Goal: Transaction & Acquisition: Book appointment/travel/reservation

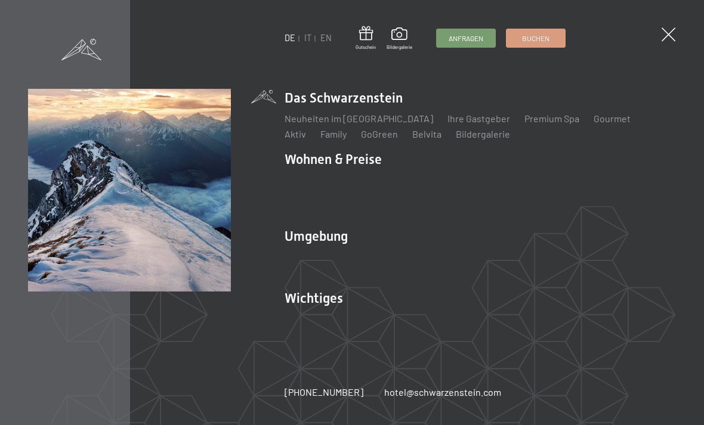
click at [455, 256] on link "Wandern & Sommer" at bounding box center [454, 257] width 83 height 11
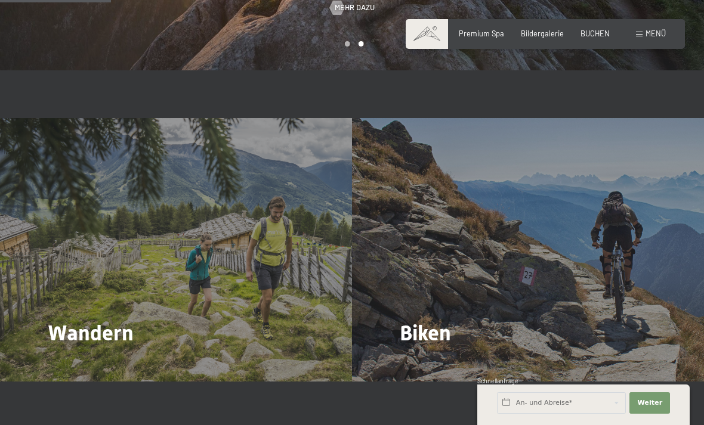
scroll to position [902, 0]
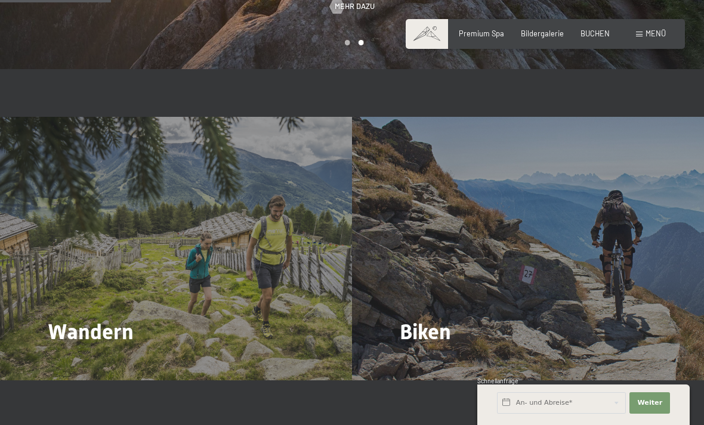
click at [76, 360] on span "Mehr dazu" at bounding box center [72, 365] width 40 height 11
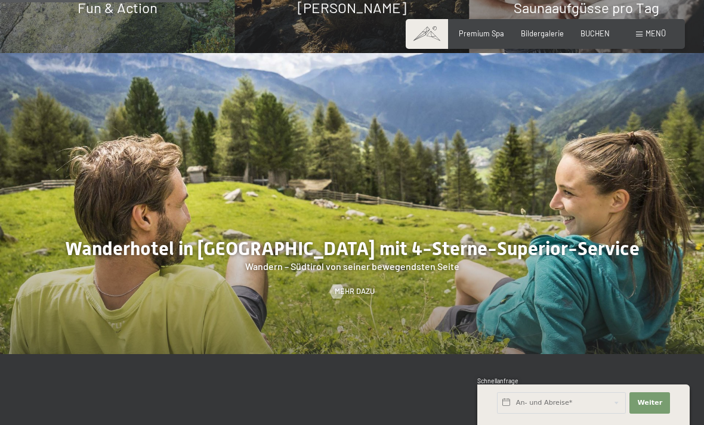
scroll to position [1192, 0]
click at [346, 287] on span "Mehr dazu" at bounding box center [355, 292] width 40 height 11
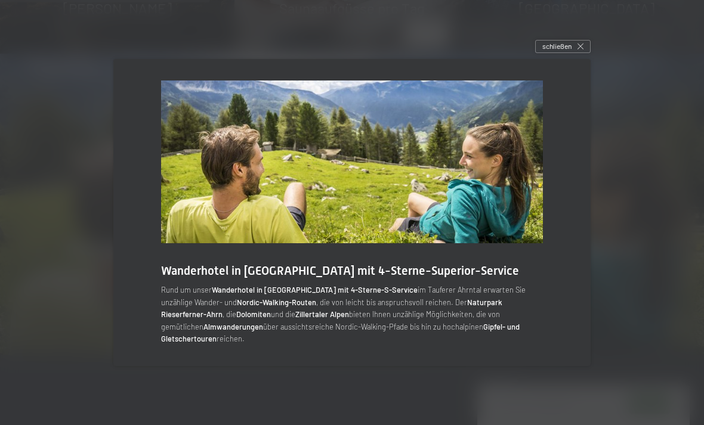
click at [568, 51] on span "schließen" at bounding box center [556, 46] width 29 height 10
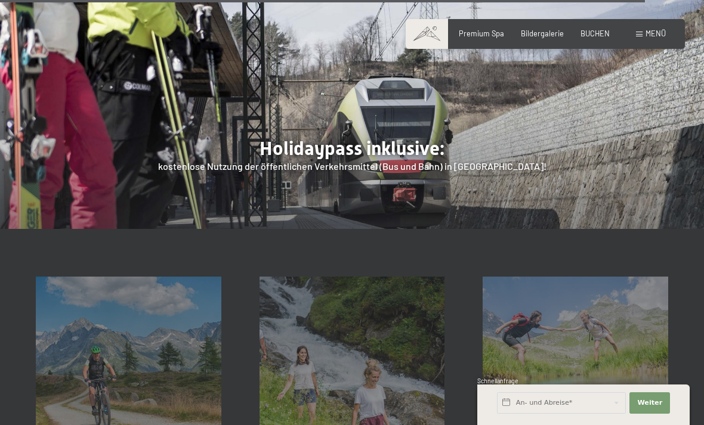
scroll to position [3403, 0]
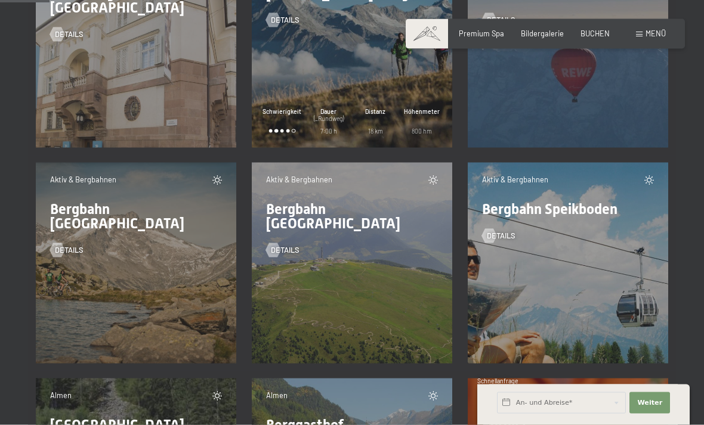
scroll to position [1097, 0]
click at [392, 307] on div "Aktiv & Bergbahnen Bergbahn Kronplatz Details" at bounding box center [352, 262] width 200 height 200
click at [284, 244] on span "Details" at bounding box center [285, 249] width 29 height 11
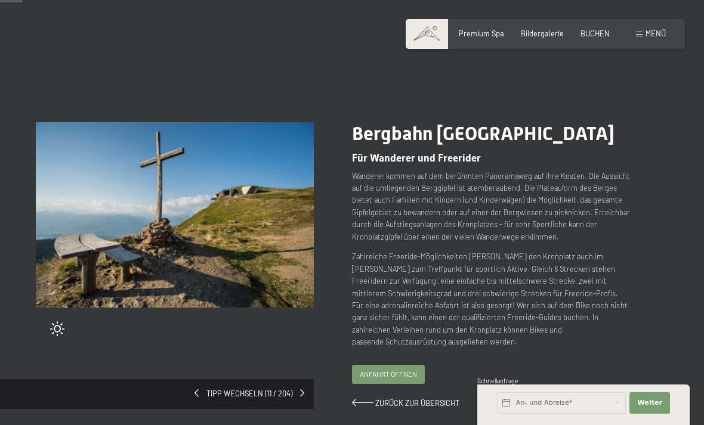
scroll to position [20, 0]
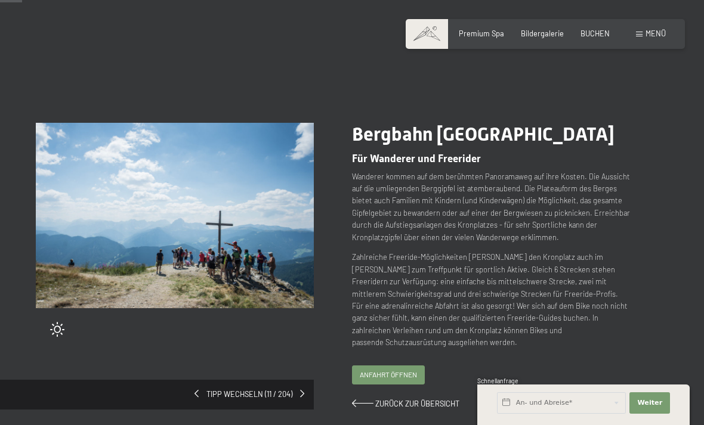
click at [385, 374] on span "Anfahrt öffnen" at bounding box center [388, 375] width 57 height 10
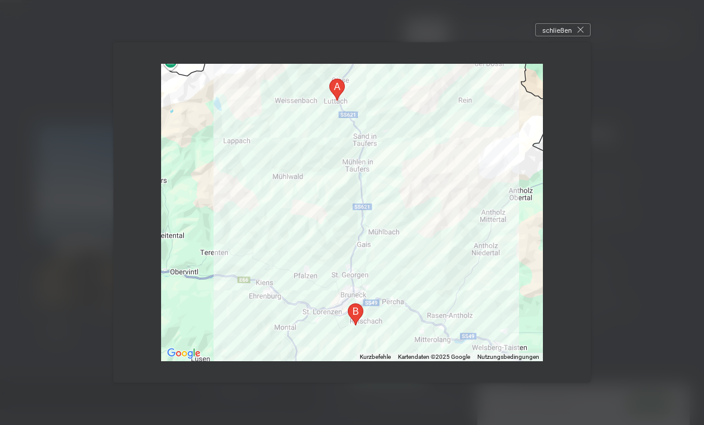
click at [566, 31] on span "schließen" at bounding box center [556, 30] width 29 height 10
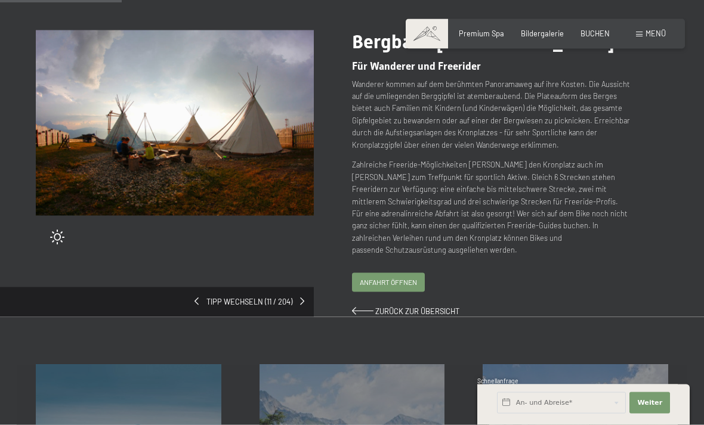
scroll to position [113, 0]
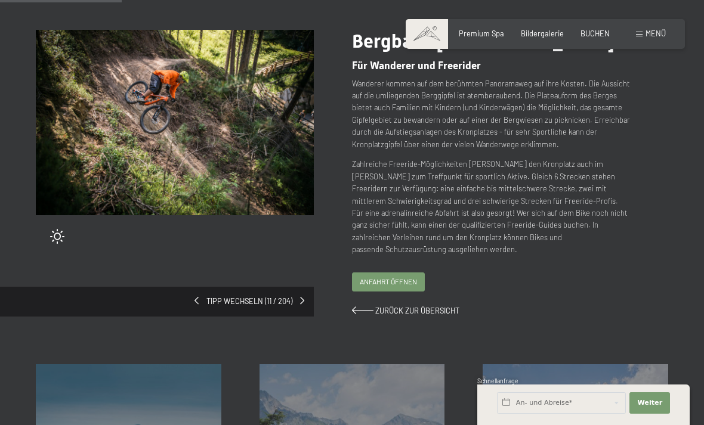
click at [185, 296] on div "Tipp wechseln (11 / 204)" at bounding box center [157, 302] width 314 height 30
click at [304, 296] on link at bounding box center [302, 301] width 4 height 11
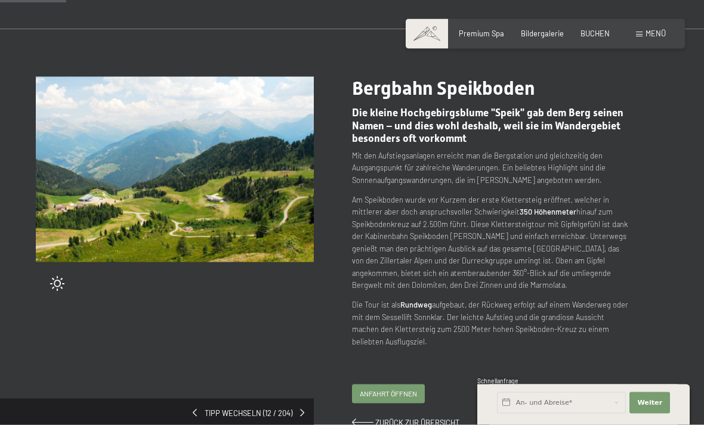
scroll to position [67, 0]
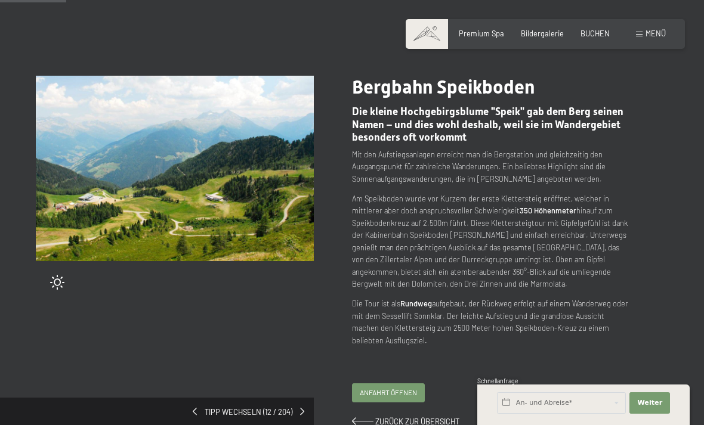
click at [303, 408] on span at bounding box center [302, 412] width 4 height 8
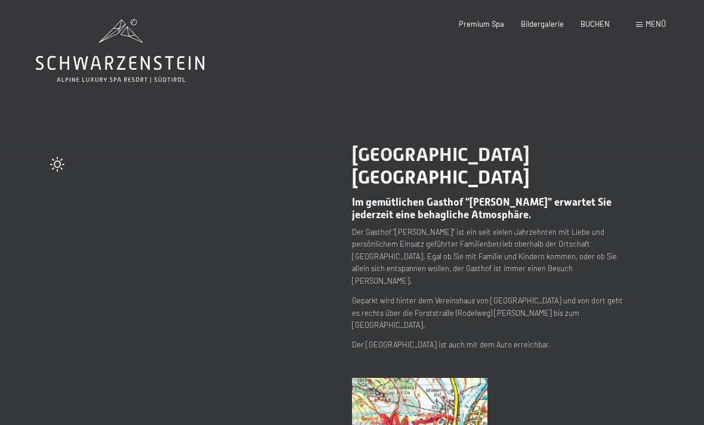
click at [649, 20] on span "Menü" at bounding box center [655, 24] width 20 height 10
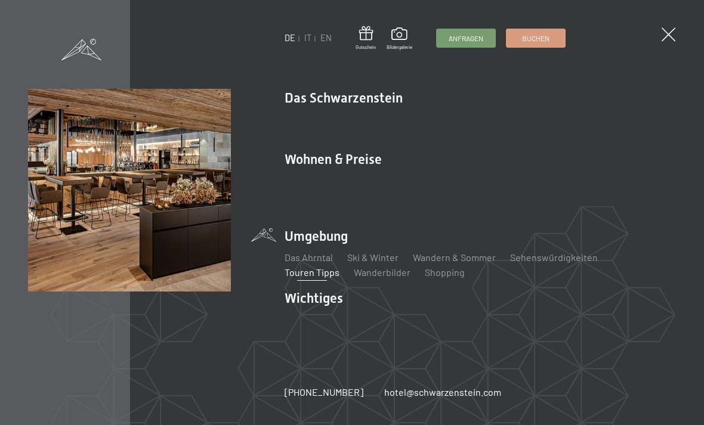
click at [306, 128] on link "Aktiv" at bounding box center [294, 133] width 21 height 11
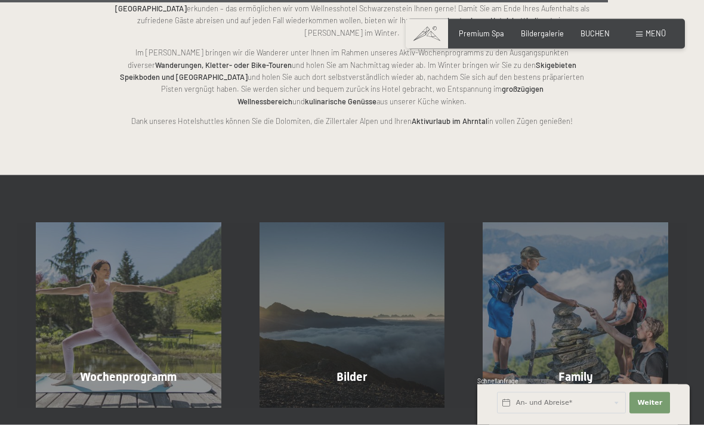
scroll to position [2197, 0]
click at [122, 325] on div "Wochenprogramm Mehr erfahren" at bounding box center [129, 314] width 224 height 185
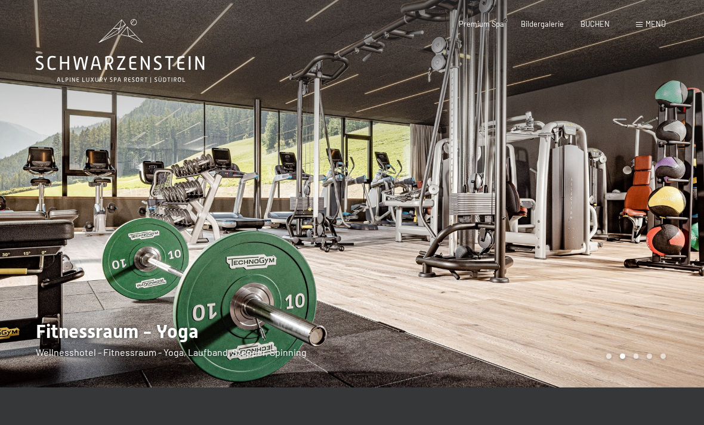
click at [544, 24] on span "Bildergalerie" at bounding box center [542, 24] width 43 height 10
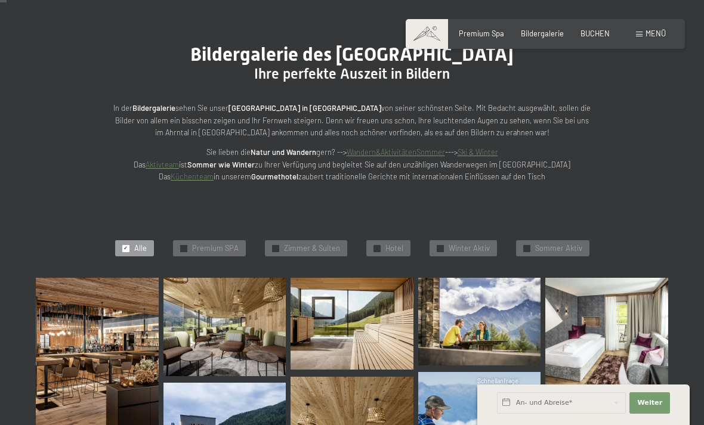
scroll to position [88, 0]
click at [389, 247] on span "Hotel" at bounding box center [394, 249] width 18 height 11
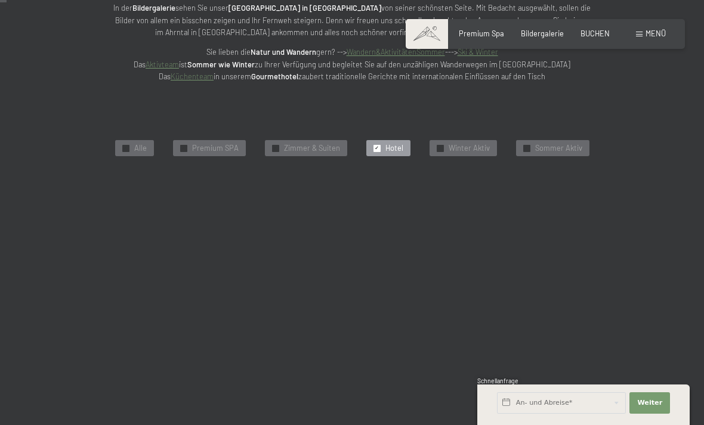
scroll to position [221, 0]
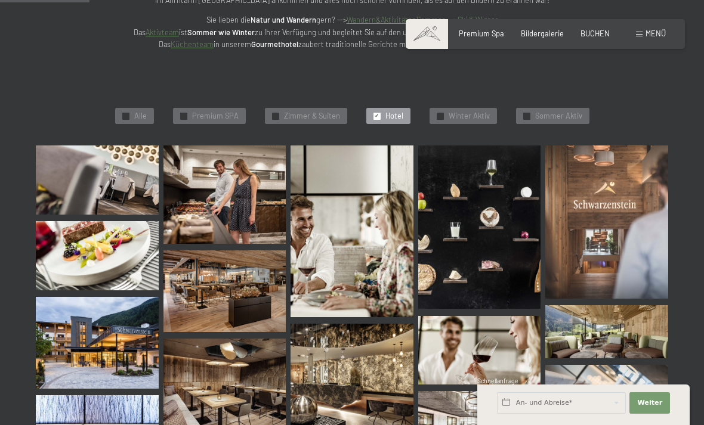
click at [92, 194] on img at bounding box center [97, 179] width 123 height 69
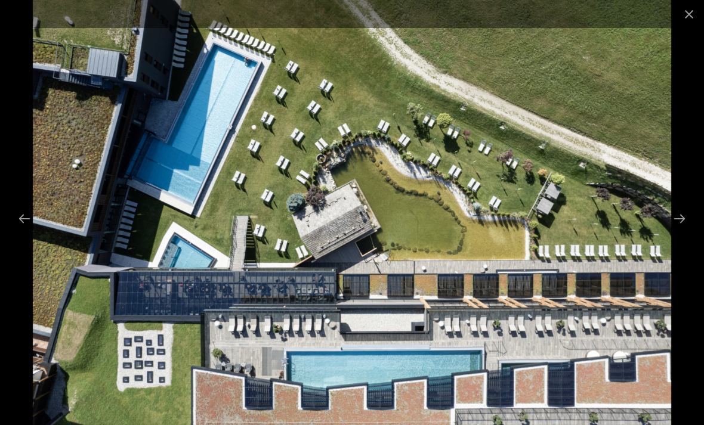
click at [678, 230] on button "Next slide" at bounding box center [679, 218] width 25 height 23
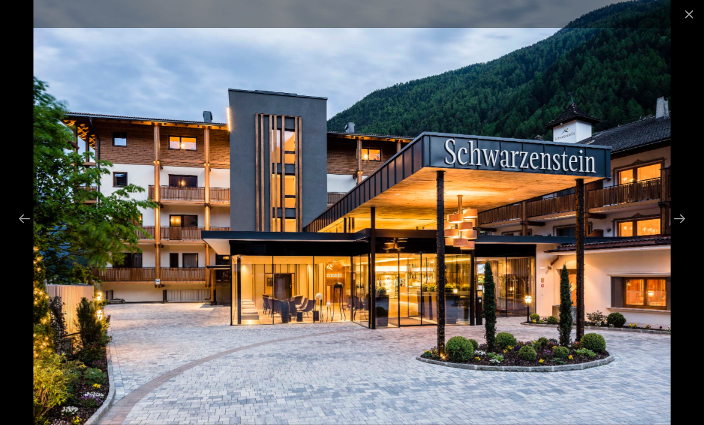
click at [698, 7] on button "Close gallery" at bounding box center [689, 14] width 30 height 28
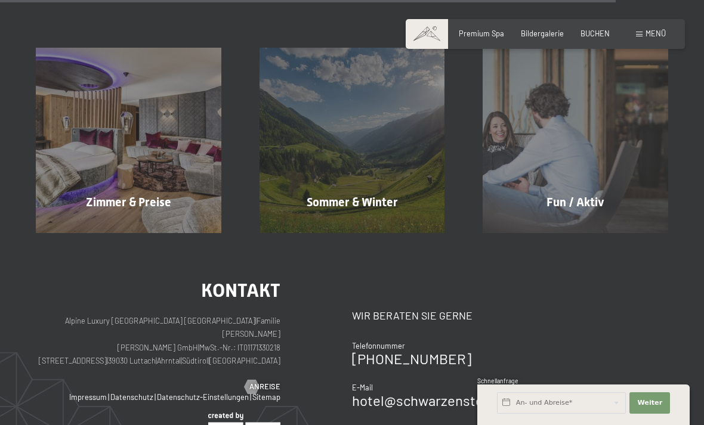
scroll to position [1563, 0]
click at [163, 194] on span "Zimmer & Preise" at bounding box center [128, 201] width 85 height 14
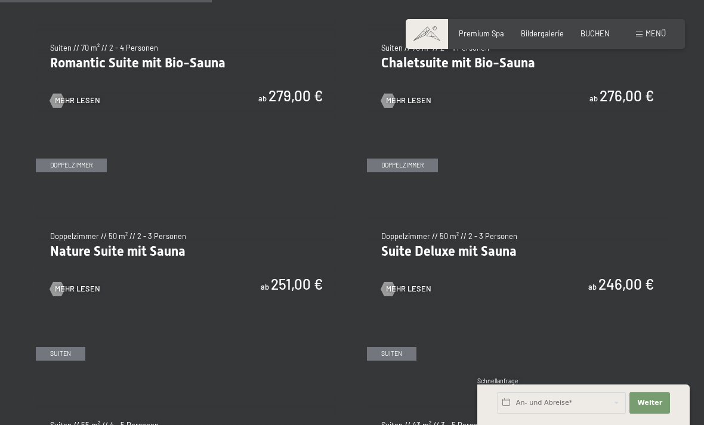
scroll to position [871, 0]
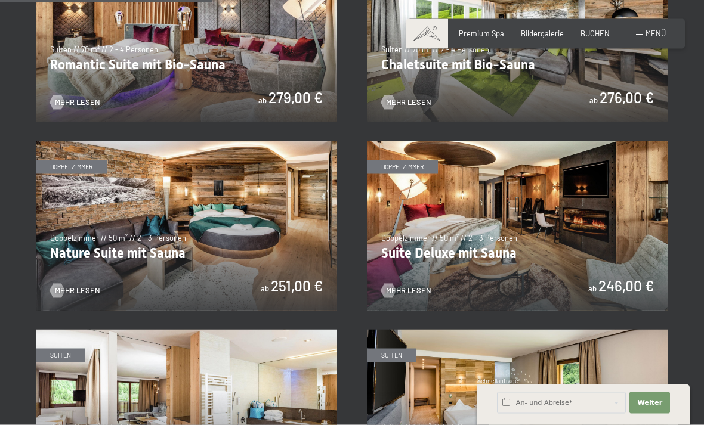
click at [400, 279] on img at bounding box center [517, 225] width 301 height 169
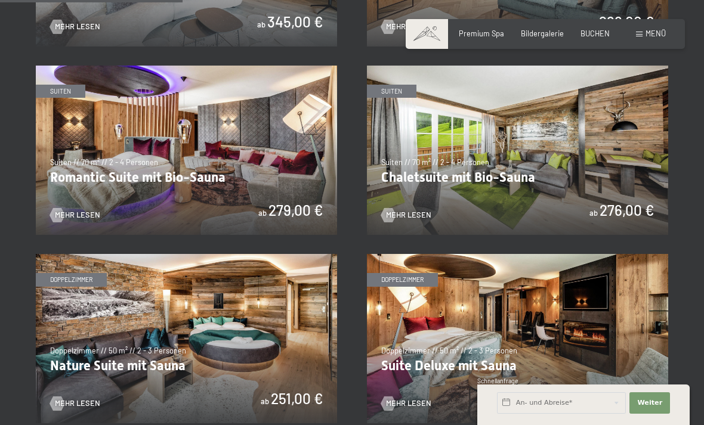
scroll to position [772, 0]
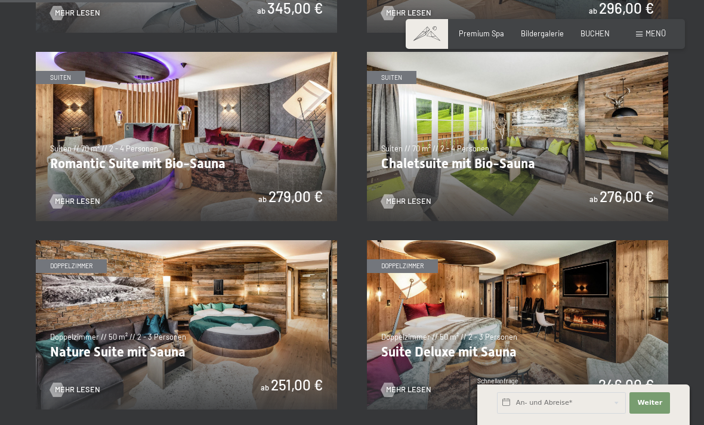
click at [72, 395] on img at bounding box center [186, 324] width 301 height 169
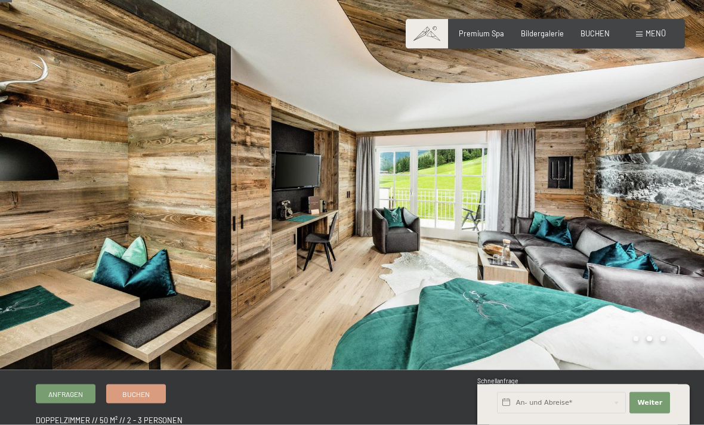
scroll to position [9, 0]
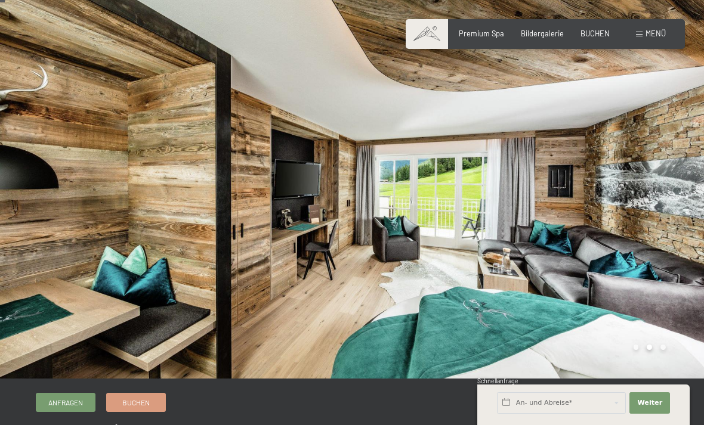
click at [690, 242] on div at bounding box center [528, 185] width 352 height 388
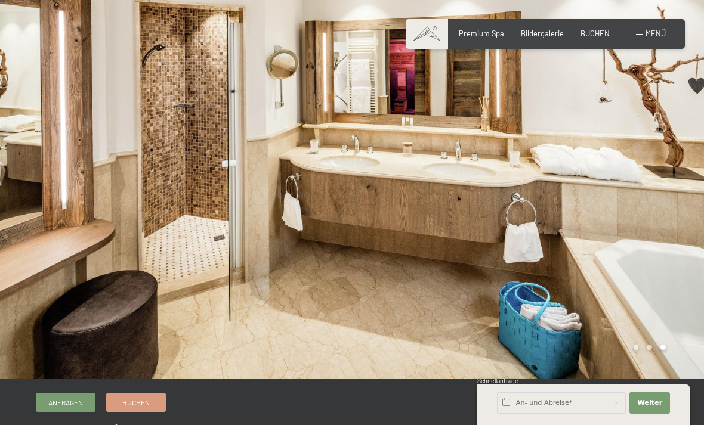
click at [680, 253] on div at bounding box center [528, 185] width 352 height 388
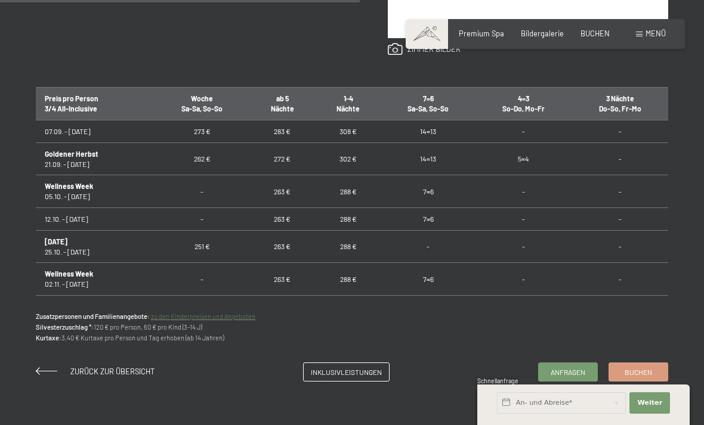
scroll to position [683, 0]
click at [110, 367] on span "Zurück zur Übersicht" at bounding box center [112, 372] width 84 height 10
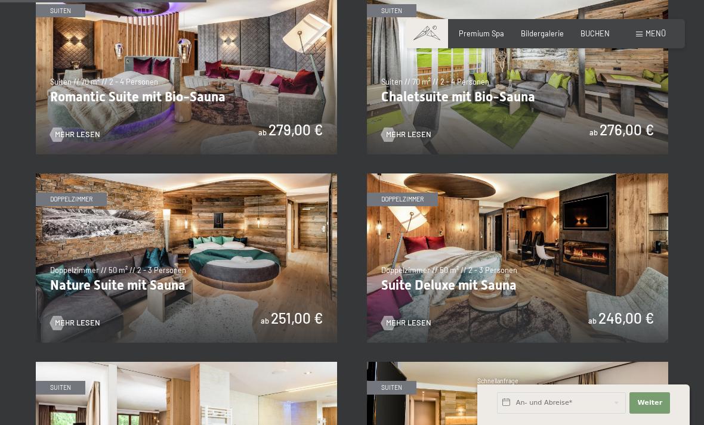
scroll to position [824, 0]
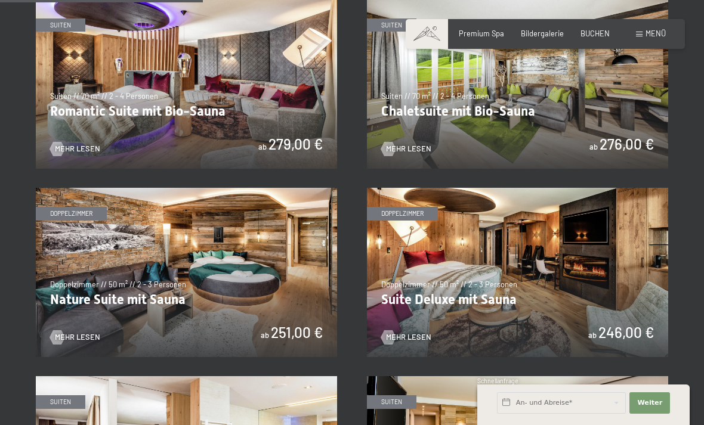
click at [414, 334] on span "Mehr Lesen" at bounding box center [408, 337] width 45 height 11
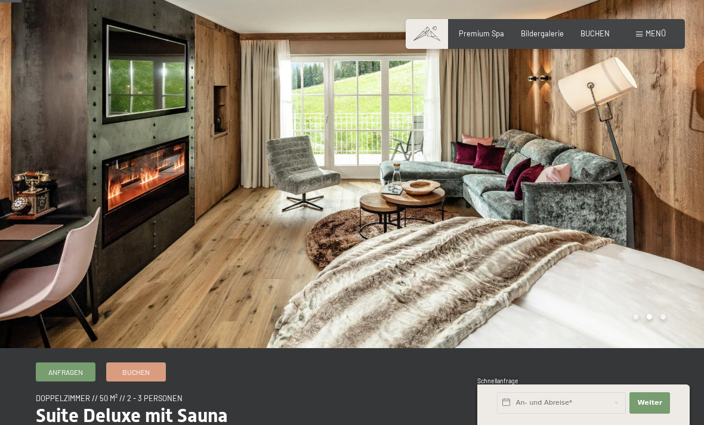
scroll to position [38, 0]
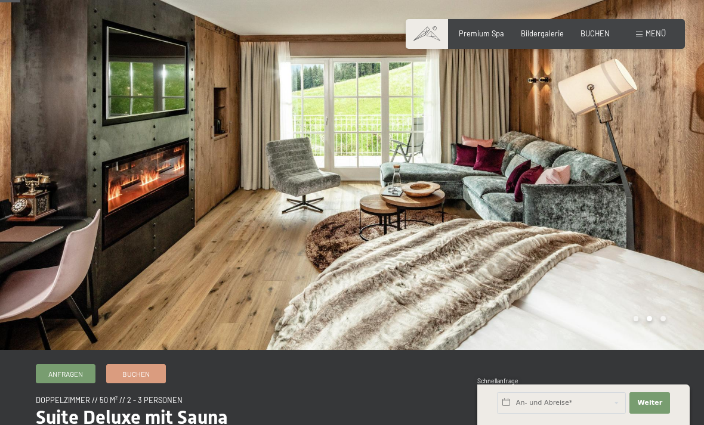
click at [664, 318] on div at bounding box center [528, 156] width 352 height 388
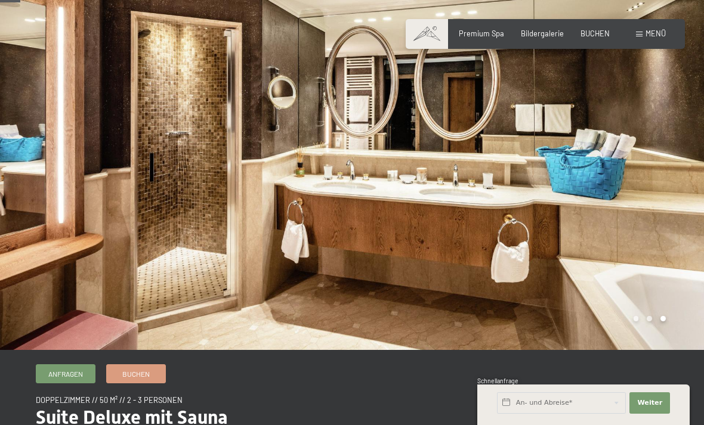
click at [666, 319] on div at bounding box center [528, 156] width 352 height 388
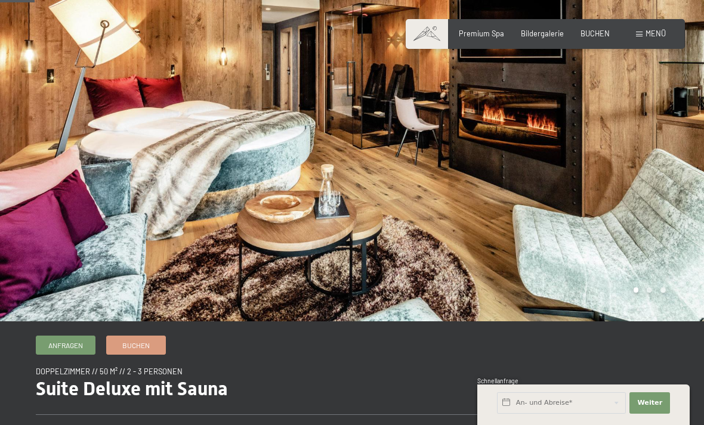
scroll to position [64, 0]
